Goal: Transaction & Acquisition: Purchase product/service

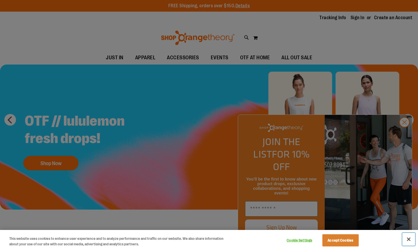
click at [411, 240] on button "Close" at bounding box center [408, 239] width 13 height 13
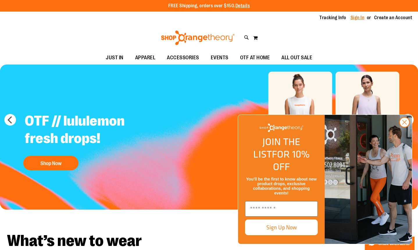
click at [357, 18] on link "Sign In" at bounding box center [358, 18] width 14 height 6
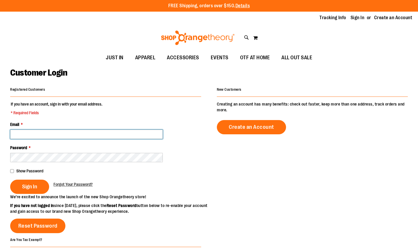
type input "**********"
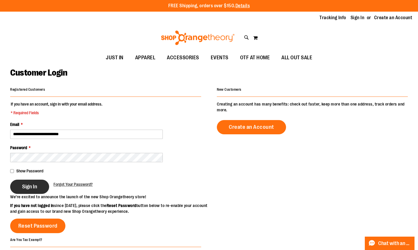
click at [19, 186] on button "Sign In" at bounding box center [29, 187] width 39 height 14
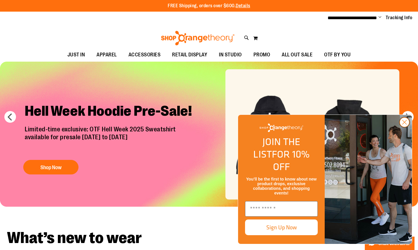
click at [406, 127] on icon "Close dialog" at bounding box center [404, 122] width 10 height 10
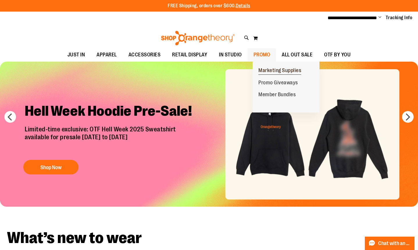
click at [272, 72] on span "Marketing Supplies" at bounding box center [279, 70] width 43 height 7
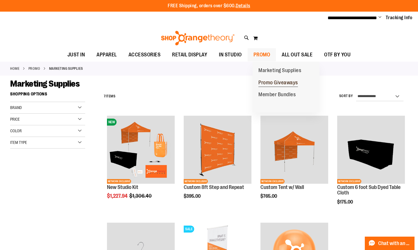
click at [272, 83] on span "Promo Giveaways" at bounding box center [278, 83] width 40 height 7
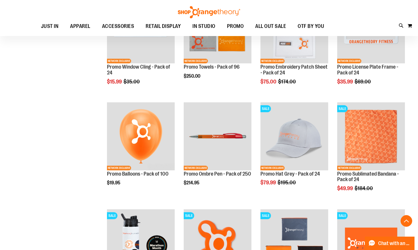
scroll to position [443, 0]
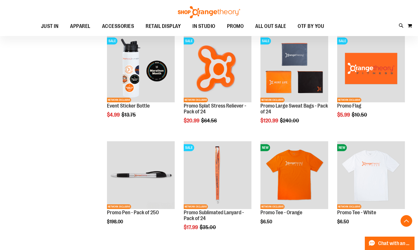
scroll to position [609, 0]
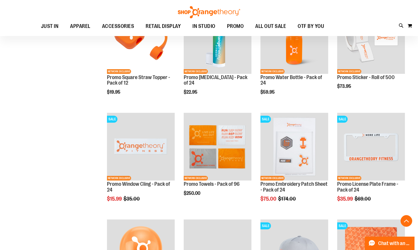
scroll to position [320, 0]
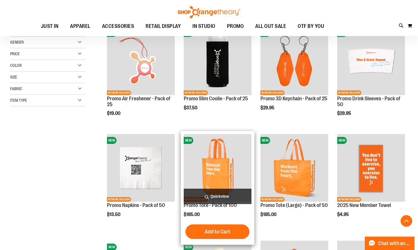
scroll to position [89, 0]
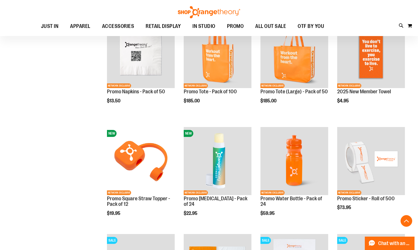
scroll to position [202, 0]
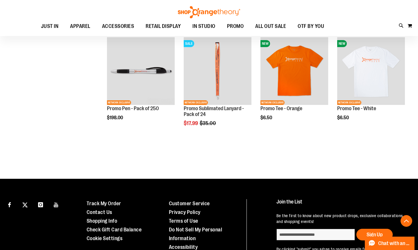
scroll to position [258, 0]
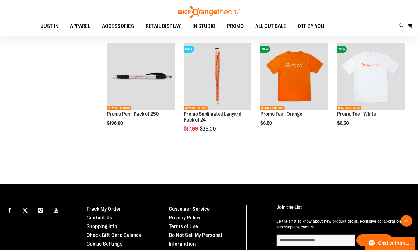
scroll to position [717, 0]
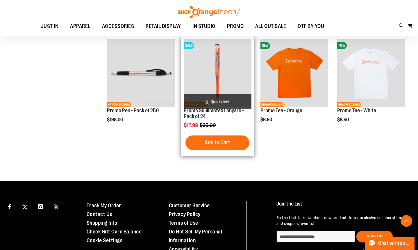
click at [218, 80] on img "product" at bounding box center [218, 73] width 68 height 68
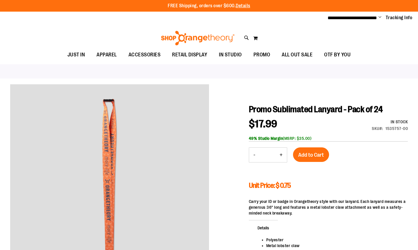
click at [227, 69] on div at bounding box center [209, 71] width 418 height 14
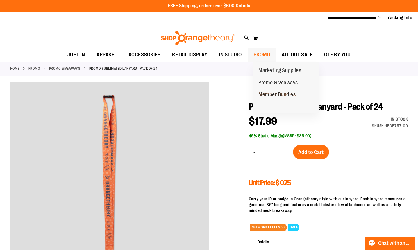
click at [275, 96] on span "Member Bundles" at bounding box center [276, 95] width 37 height 7
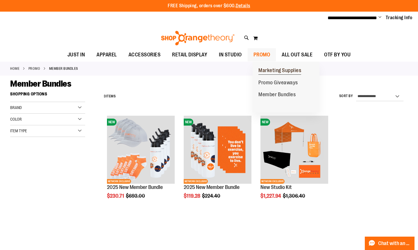
click at [274, 71] on span "Marketing Supplies" at bounding box center [279, 70] width 43 height 7
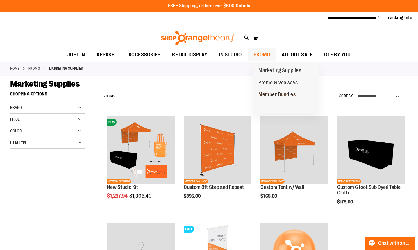
click at [282, 95] on span "Member Bundles" at bounding box center [276, 95] width 37 height 7
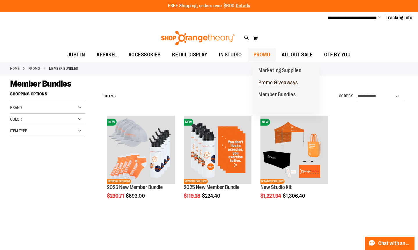
click at [273, 84] on span "Promo Giveaways" at bounding box center [278, 83] width 40 height 7
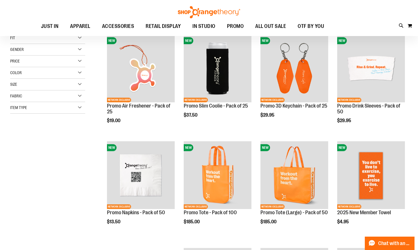
scroll to position [82, 0]
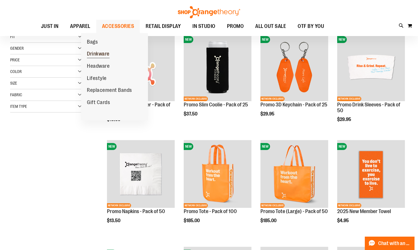
click at [94, 56] on span "Drinkware" at bounding box center [98, 54] width 23 height 7
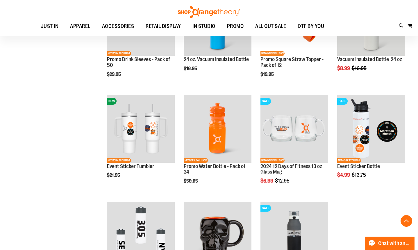
scroll to position [117, 0]
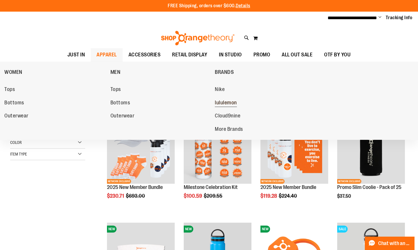
click at [223, 104] on span "lululemon" at bounding box center [226, 103] width 22 height 7
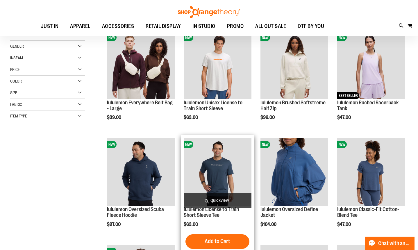
scroll to position [82, 0]
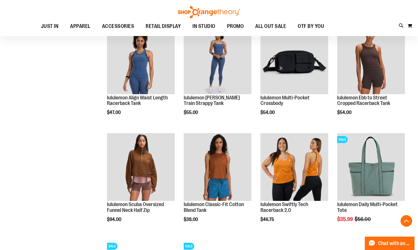
scroll to position [303, 0]
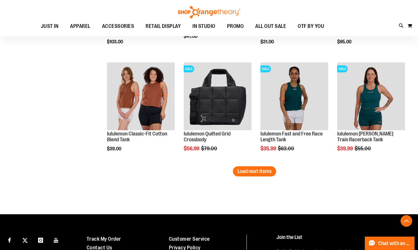
scroll to position [904, 0]
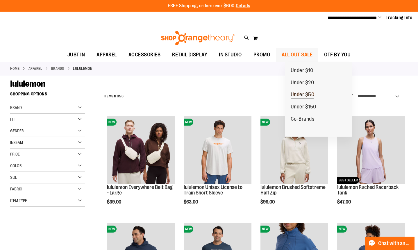
click at [304, 94] on span "Under $50" at bounding box center [303, 95] width 24 height 7
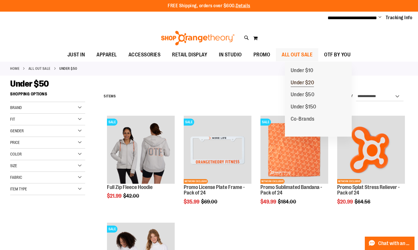
click at [303, 82] on span "Under $20" at bounding box center [303, 83] width 24 height 7
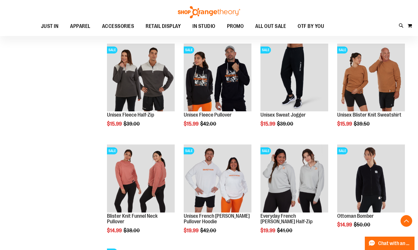
scroll to position [274, 0]
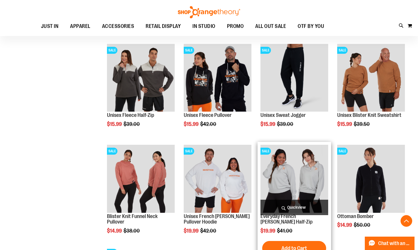
click at [295, 171] on img "product" at bounding box center [294, 179] width 68 height 68
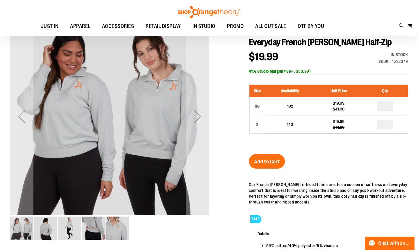
scroll to position [67, 0]
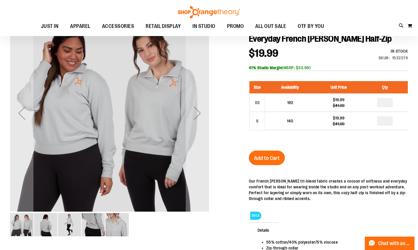
click at [49, 222] on img "image 2 of 5" at bounding box center [45, 224] width 23 height 23
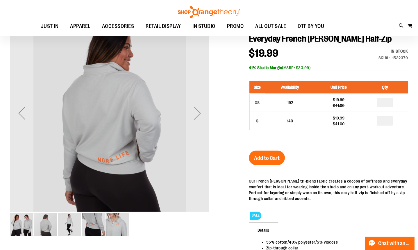
click at [72, 226] on img "image 3 of 5" at bounding box center [69, 224] width 23 height 23
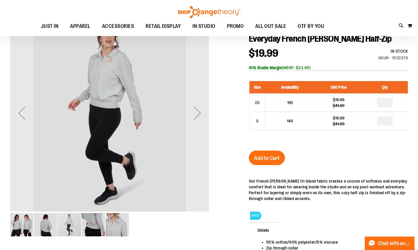
click at [93, 227] on img "image 4 of 5" at bounding box center [93, 224] width 23 height 23
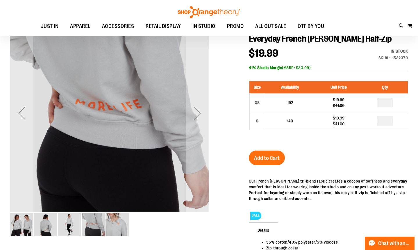
click at [117, 226] on img "image 5 of 5" at bounding box center [117, 224] width 23 height 23
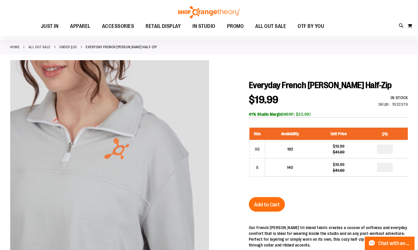
scroll to position [21, 0]
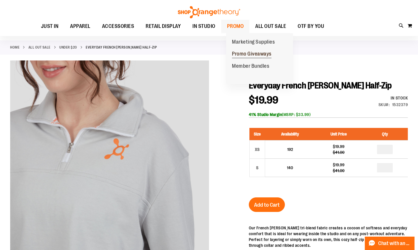
click at [255, 53] on span "Promo Giveaways" at bounding box center [252, 54] width 40 height 7
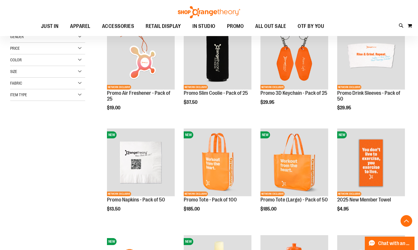
scroll to position [94, 0]
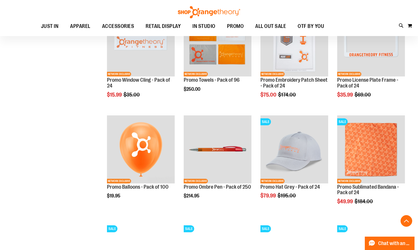
scroll to position [429, 0]
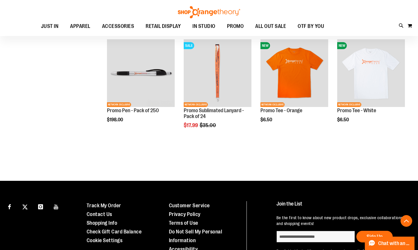
scroll to position [719, 0]
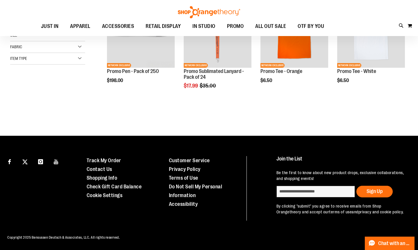
scroll to position [75, 0]
